Goal: Information Seeking & Learning: Compare options

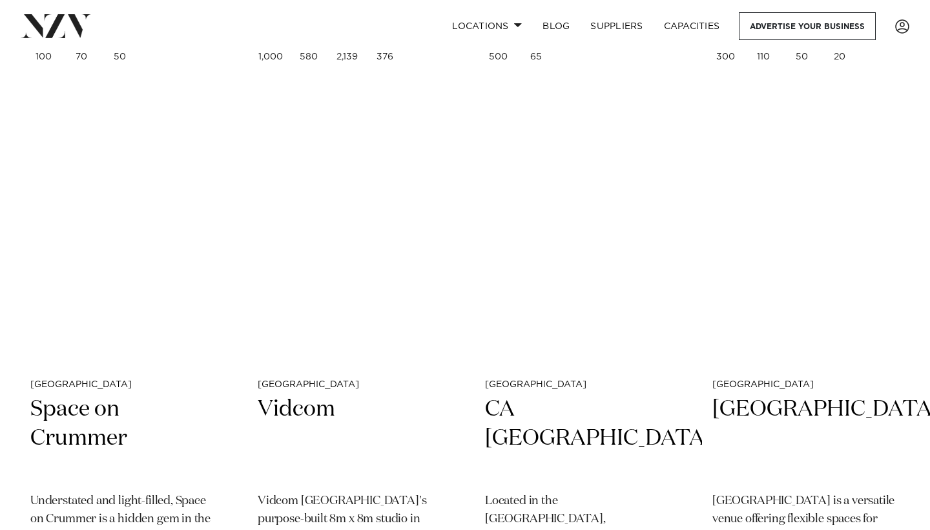
scroll to position [6645, 0]
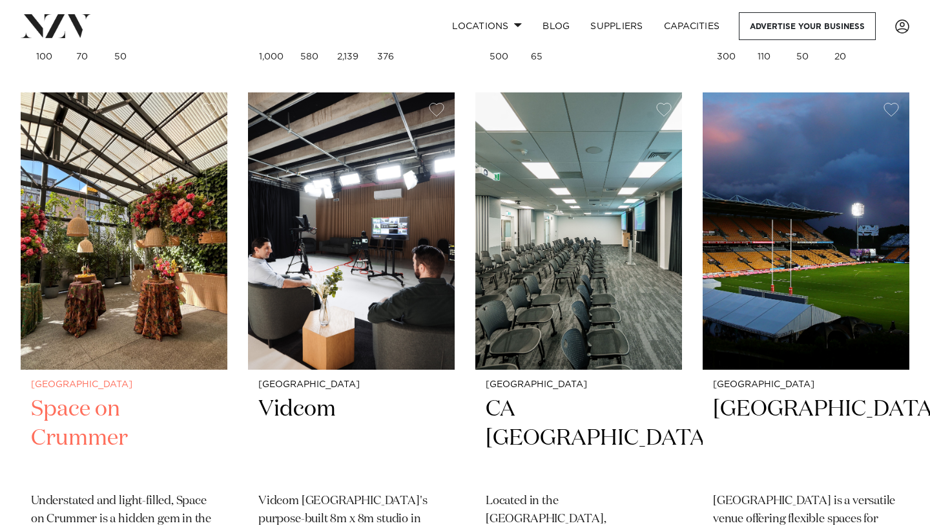
click at [76, 189] on img at bounding box center [124, 230] width 207 height 277
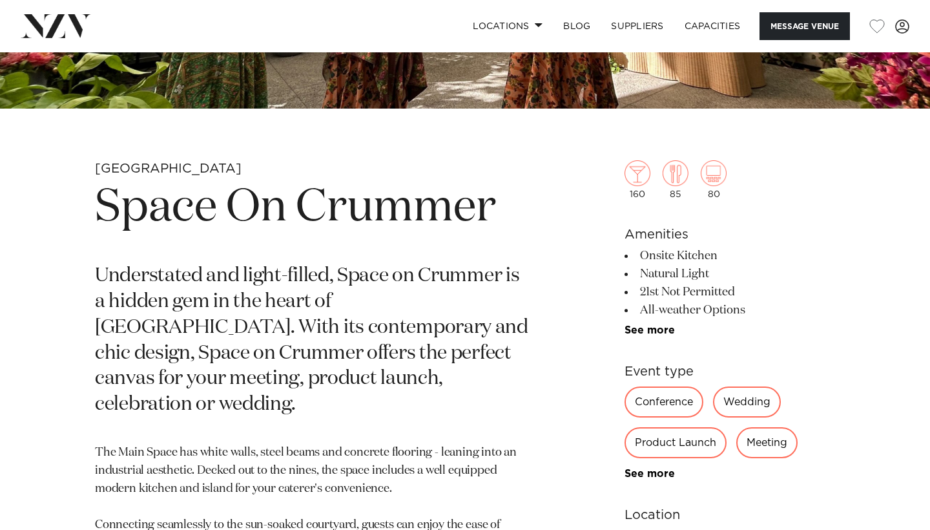
scroll to position [468, 0]
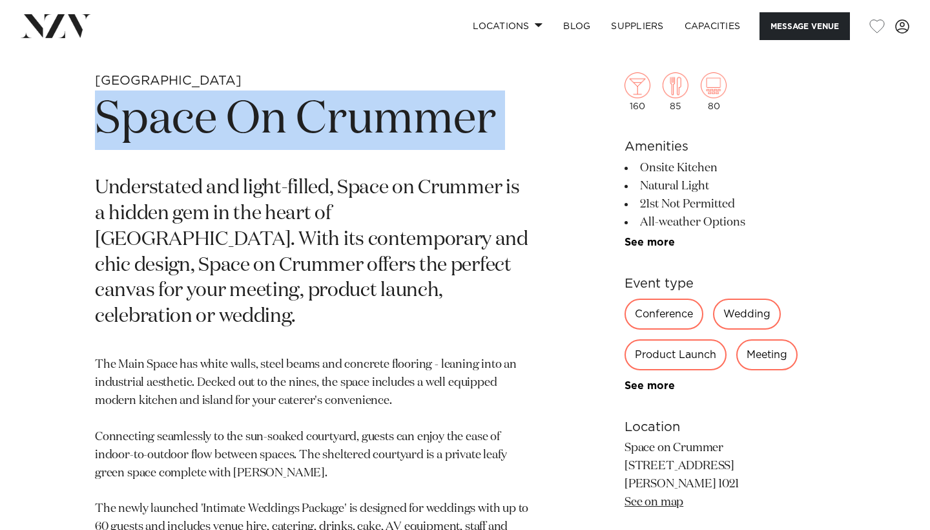
drag, startPoint x: 90, startPoint y: 109, endPoint x: 204, endPoint y: 164, distance: 126.9
click at [204, 164] on div "Auckland Space On Crummer Understated and light-filled, Space on Crummer is a h…" at bounding box center [465, 400] width 910 height 656
copy section "Space On Crummer"
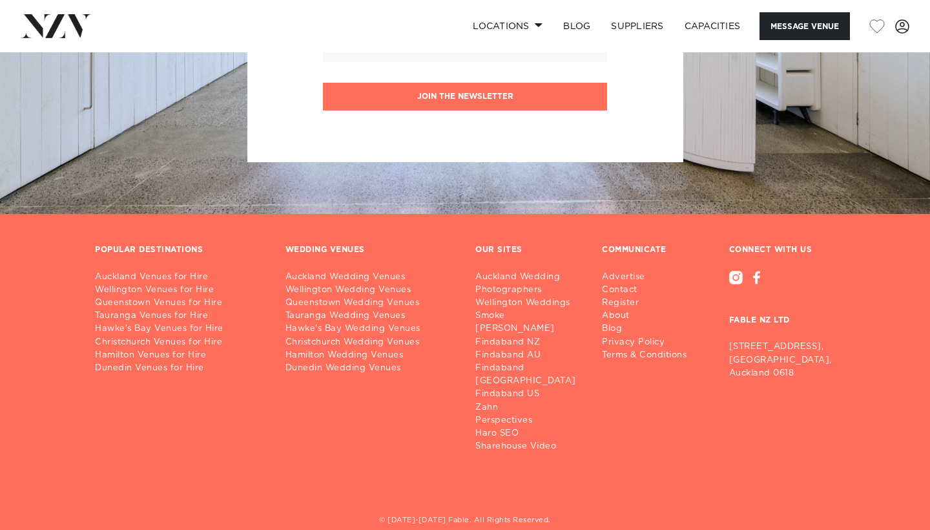
scroll to position [2754, 0]
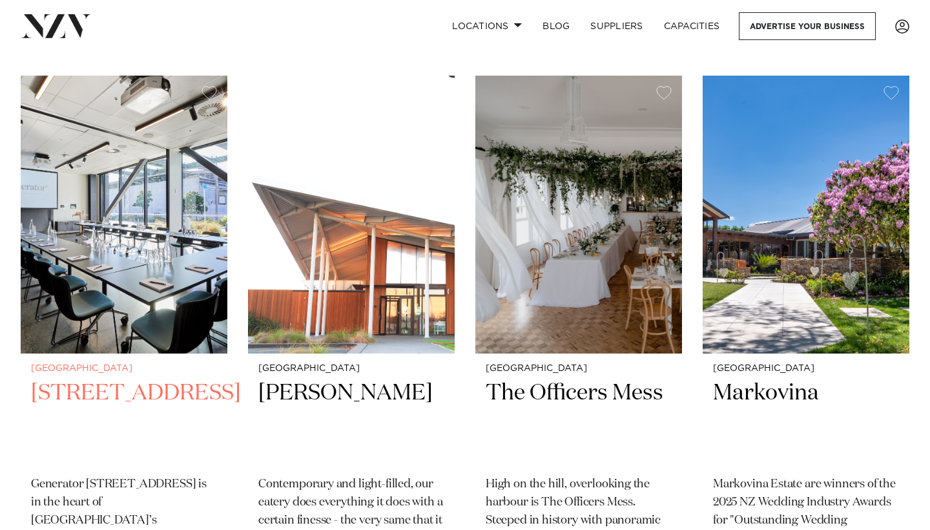
scroll to position [7216, 0]
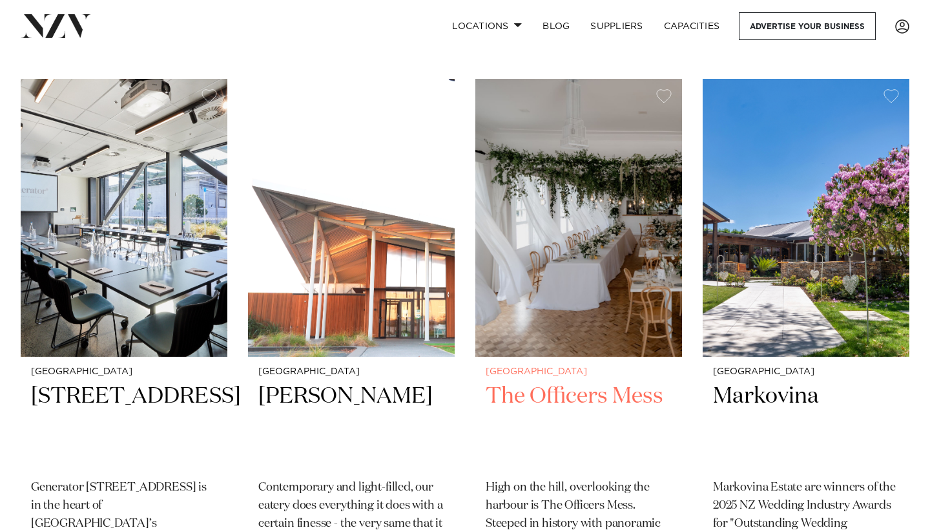
click at [520, 175] on img at bounding box center [579, 217] width 207 height 277
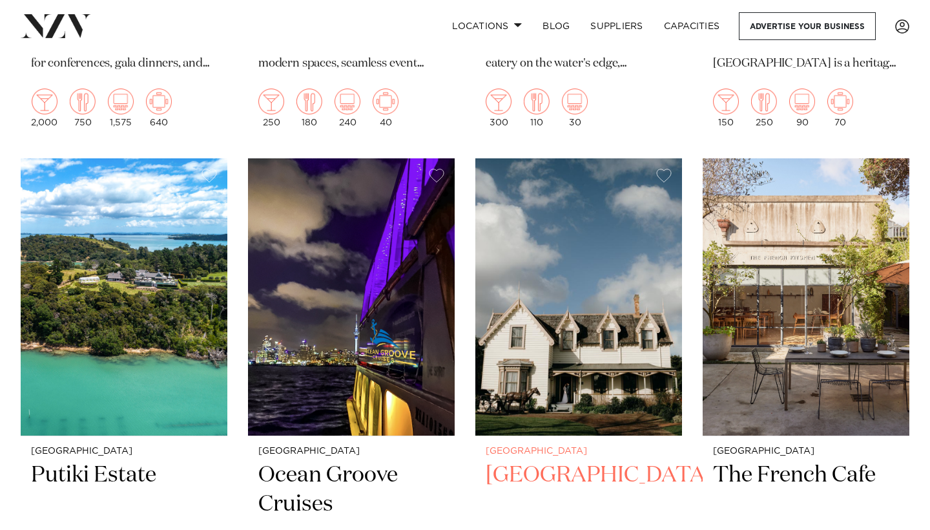
scroll to position [9958, 0]
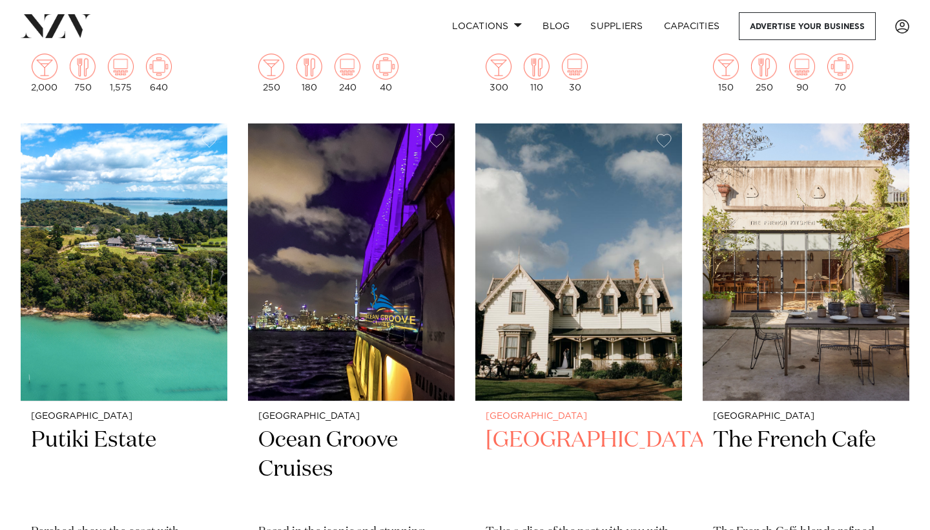
click at [580, 229] on img at bounding box center [579, 261] width 207 height 277
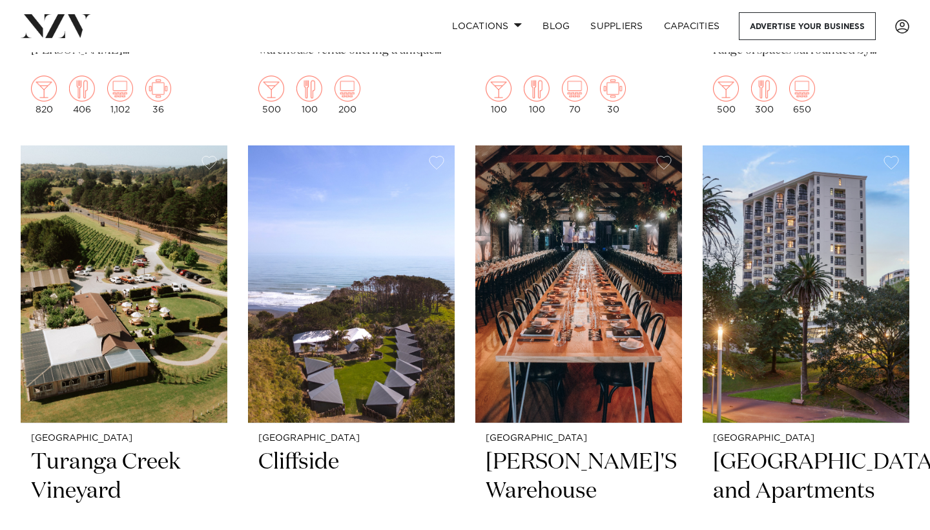
scroll to position [13207, 0]
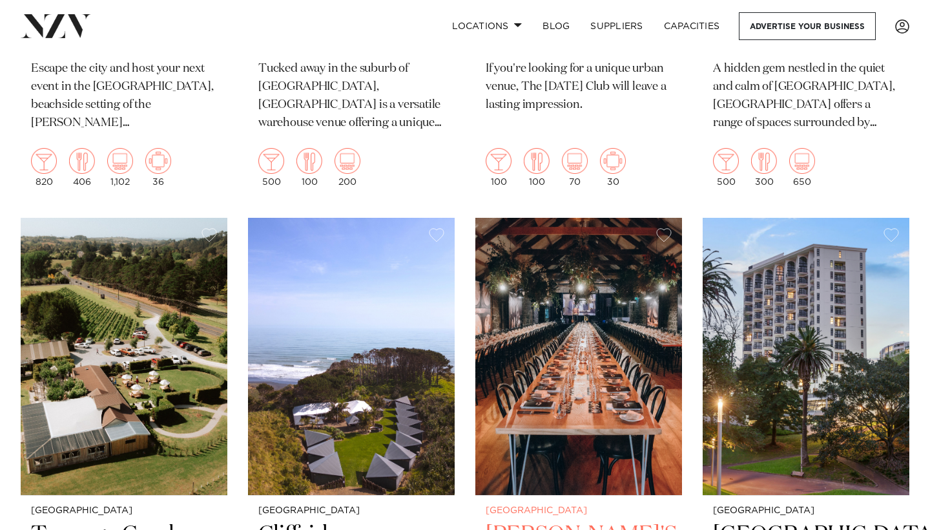
click at [543, 318] on img at bounding box center [579, 356] width 207 height 277
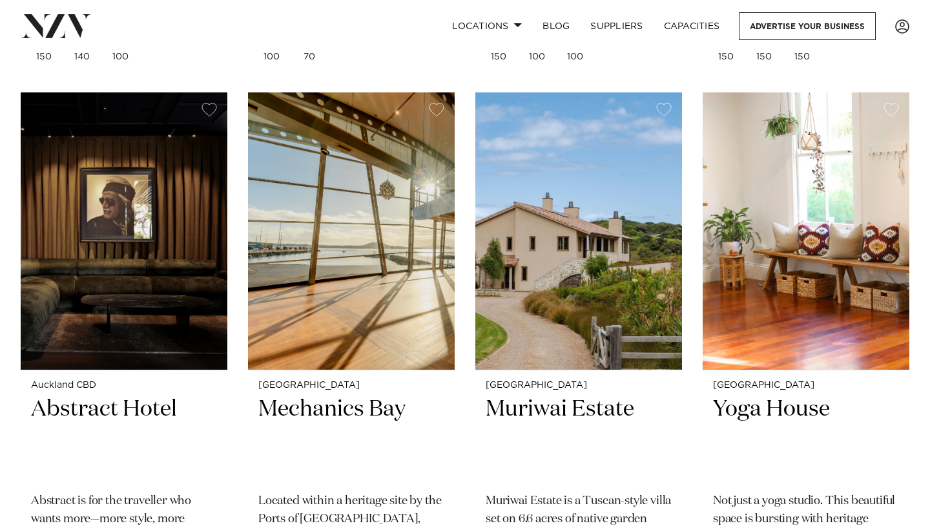
scroll to position [15512, 0]
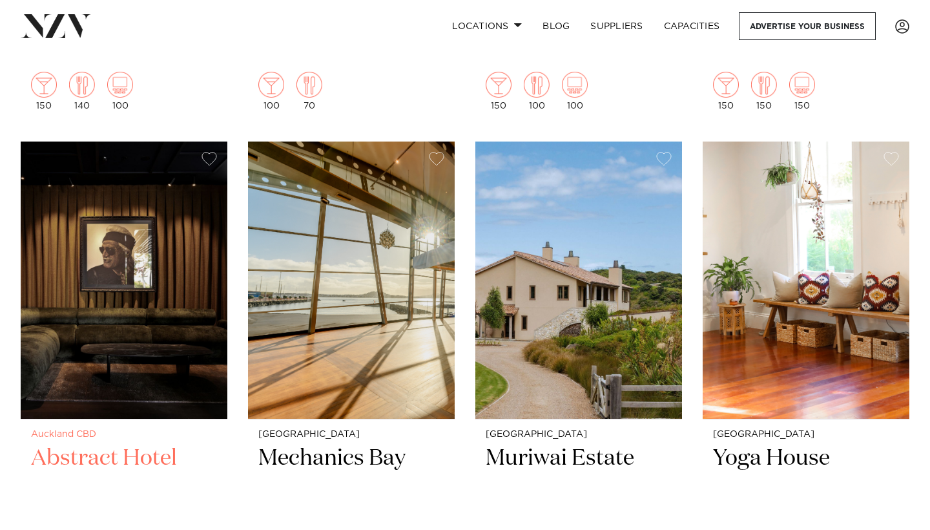
click at [148, 224] on img at bounding box center [124, 279] width 207 height 277
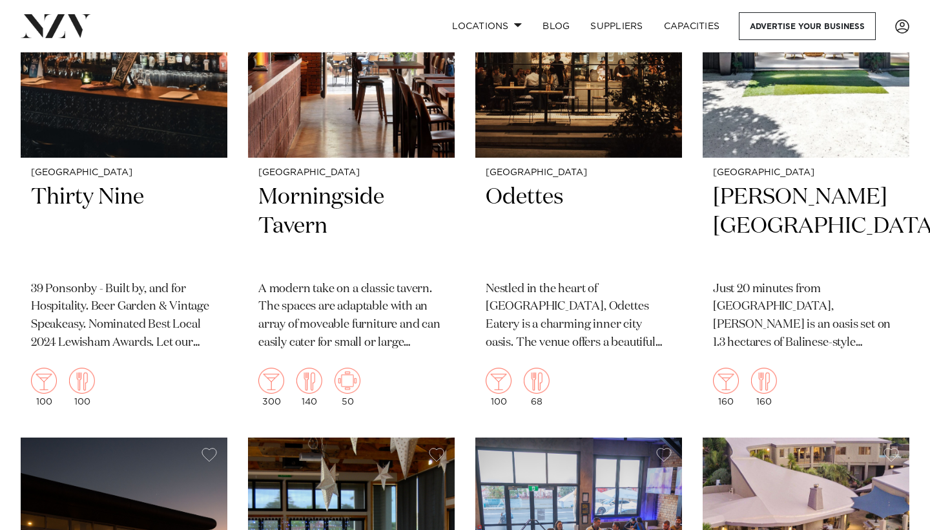
scroll to position [16266, 0]
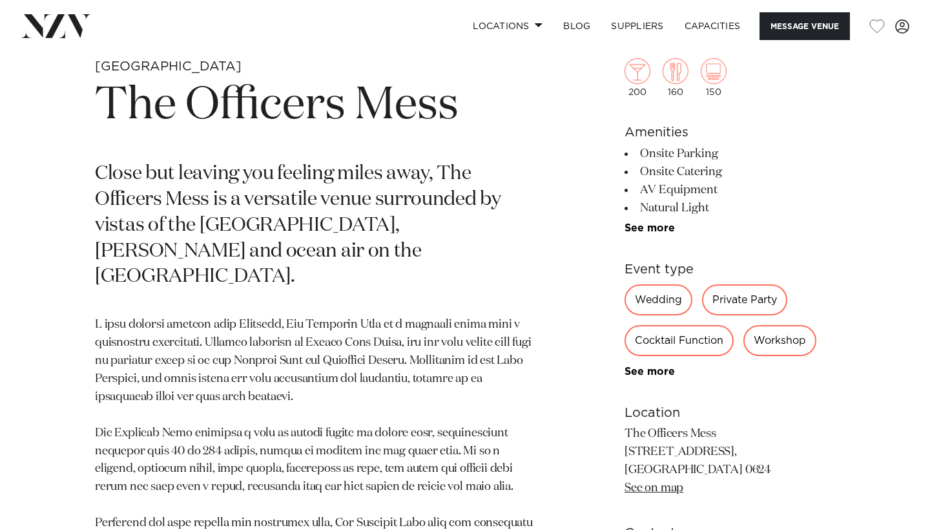
scroll to position [523, 0]
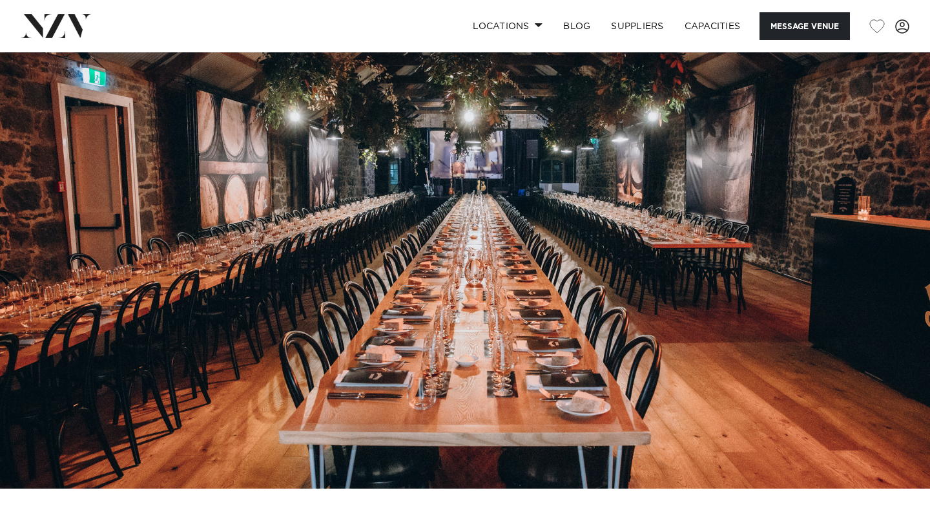
scroll to position [3, 0]
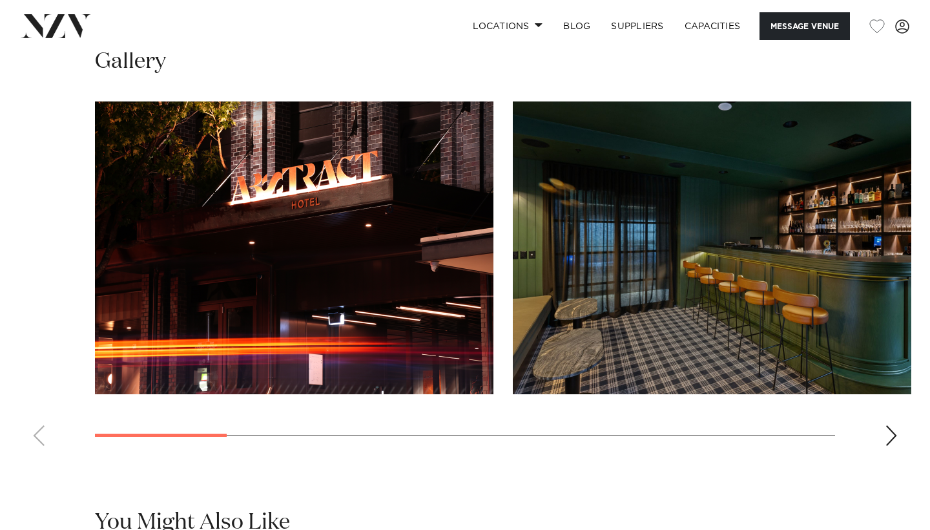
scroll to position [1149, 0]
click at [891, 428] on div "Next slide" at bounding box center [891, 435] width 13 height 21
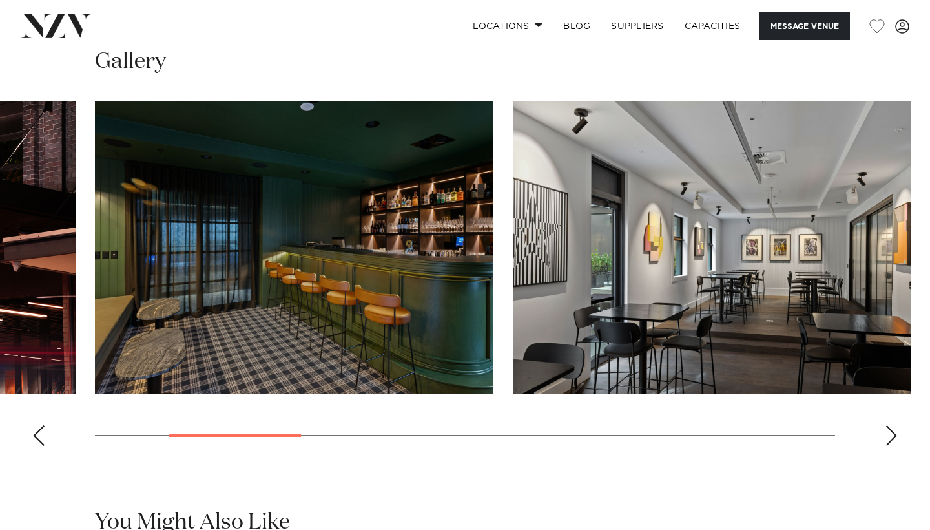
click at [891, 428] on div "Next slide" at bounding box center [891, 435] width 13 height 21
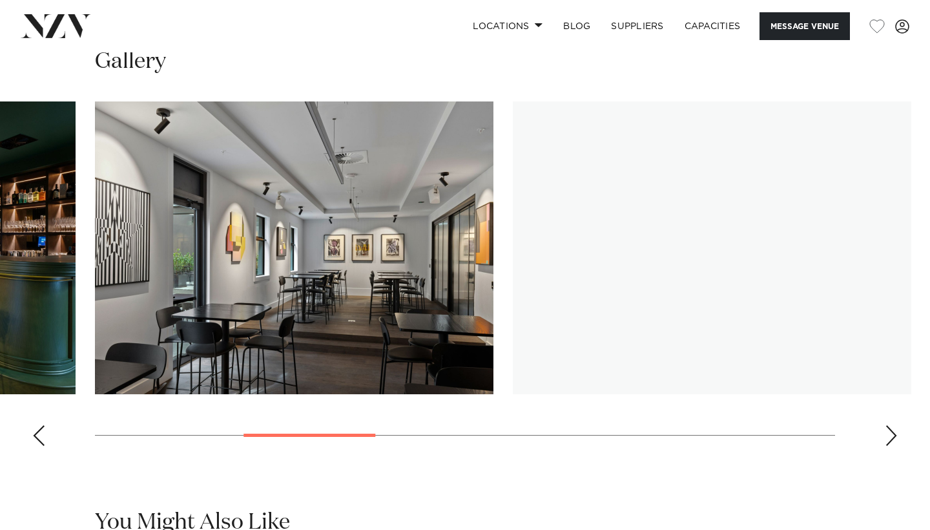
click at [891, 428] on div "Next slide" at bounding box center [891, 435] width 13 height 21
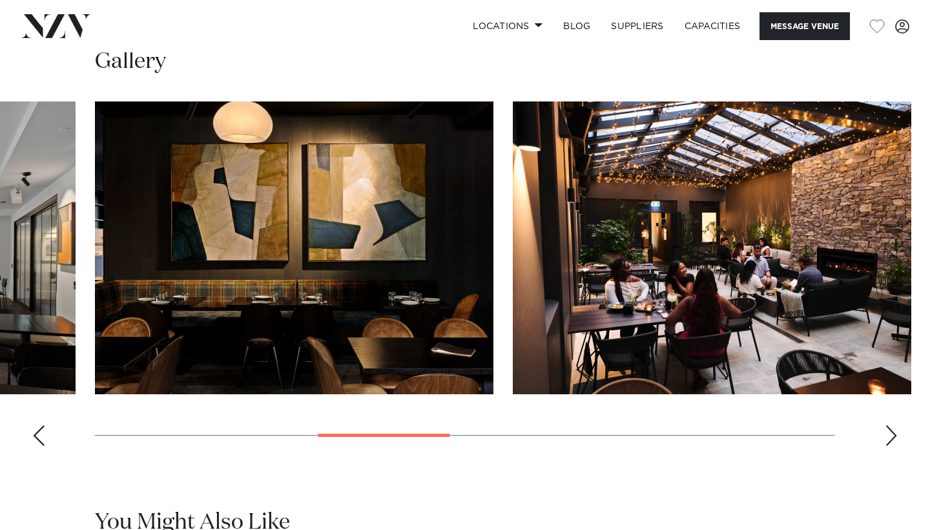
click at [891, 428] on div "Next slide" at bounding box center [891, 435] width 13 height 21
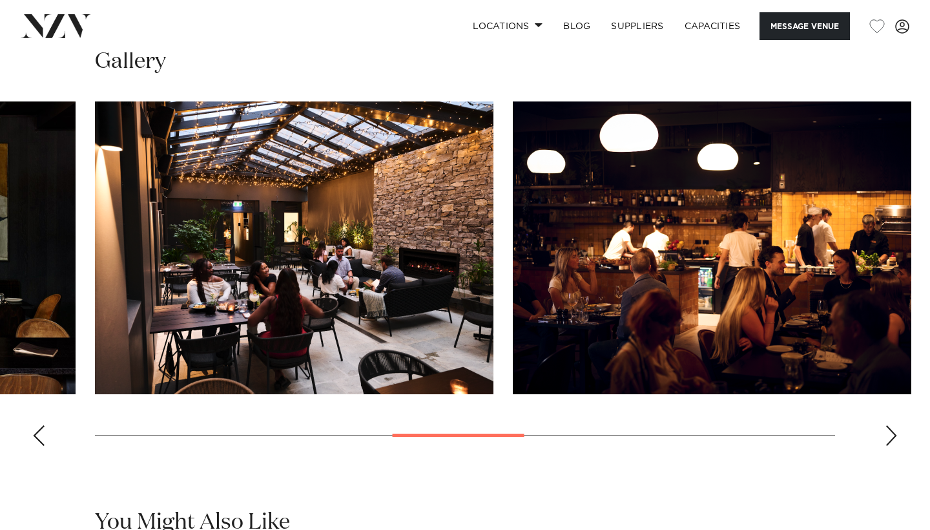
click at [891, 428] on div "Next slide" at bounding box center [891, 435] width 13 height 21
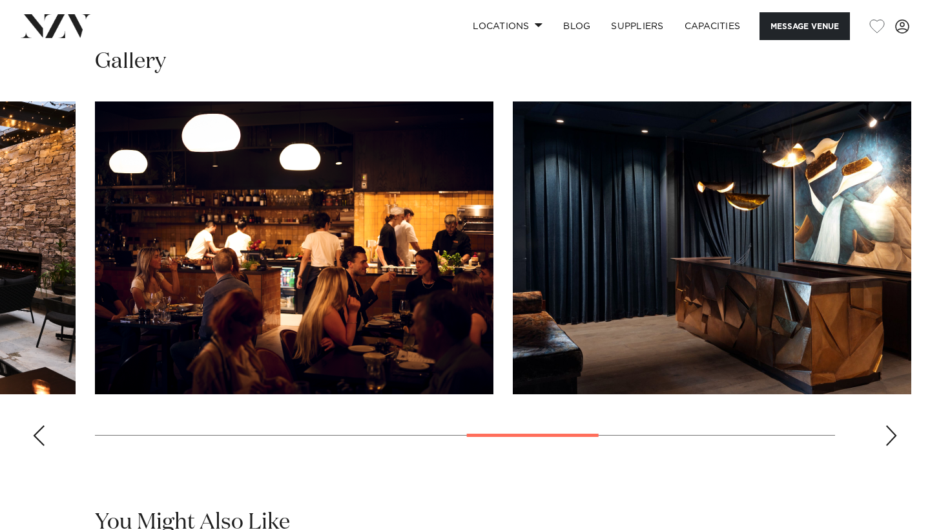
click at [891, 428] on div "Next slide" at bounding box center [891, 435] width 13 height 21
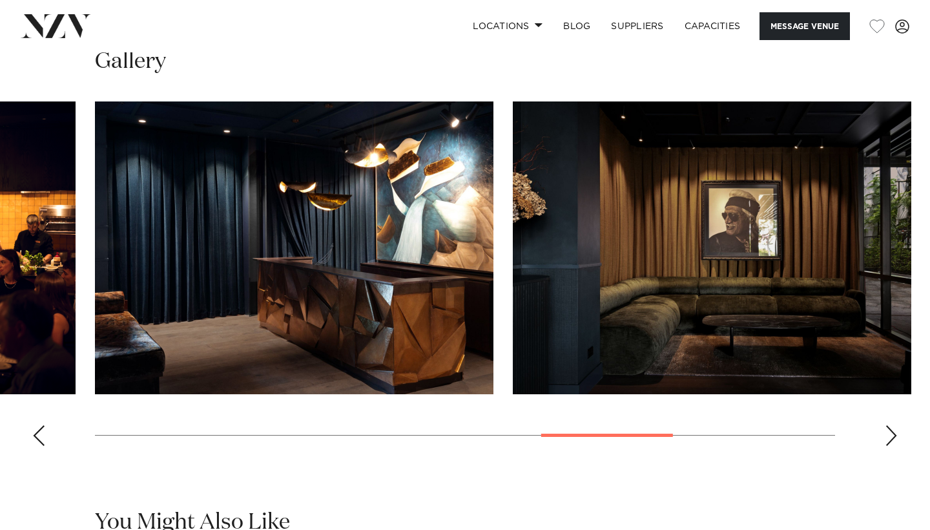
click at [891, 428] on div "Next slide" at bounding box center [891, 435] width 13 height 21
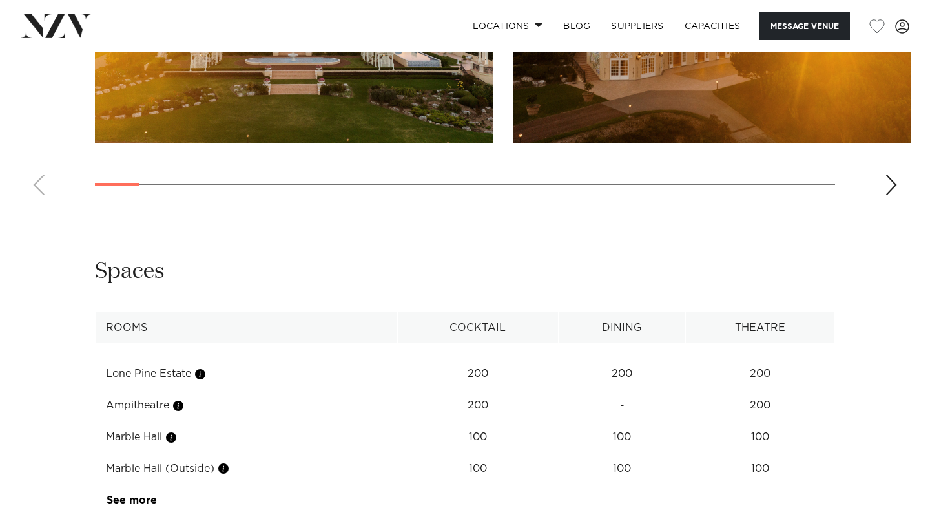
scroll to position [1435, 0]
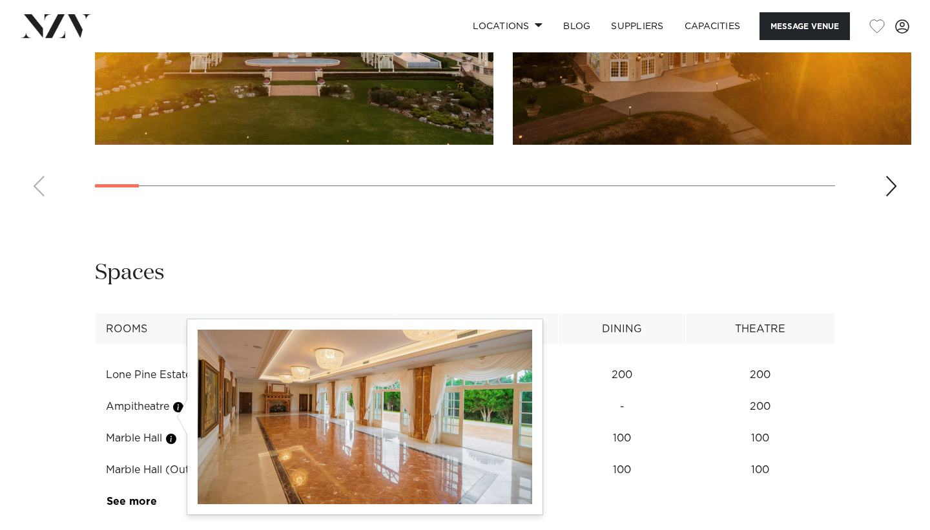
click at [176, 432] on button "button" at bounding box center [171, 438] width 13 height 13
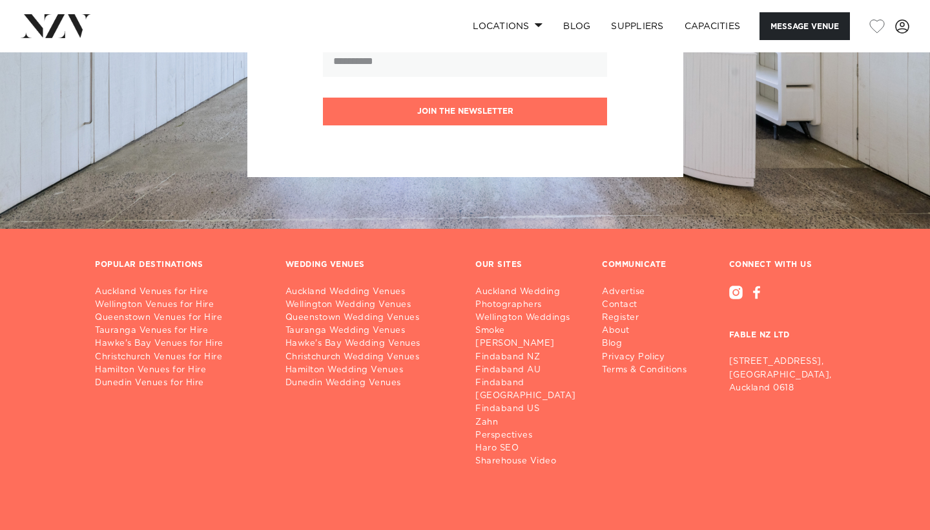
scroll to position [2181, 0]
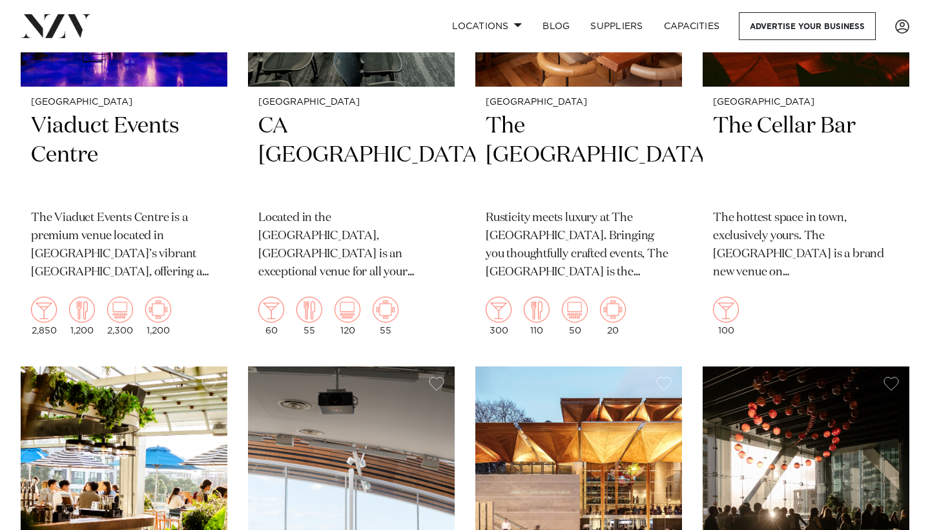
scroll to position [2796, 0]
